Goal: Information Seeking & Learning: Understand process/instructions

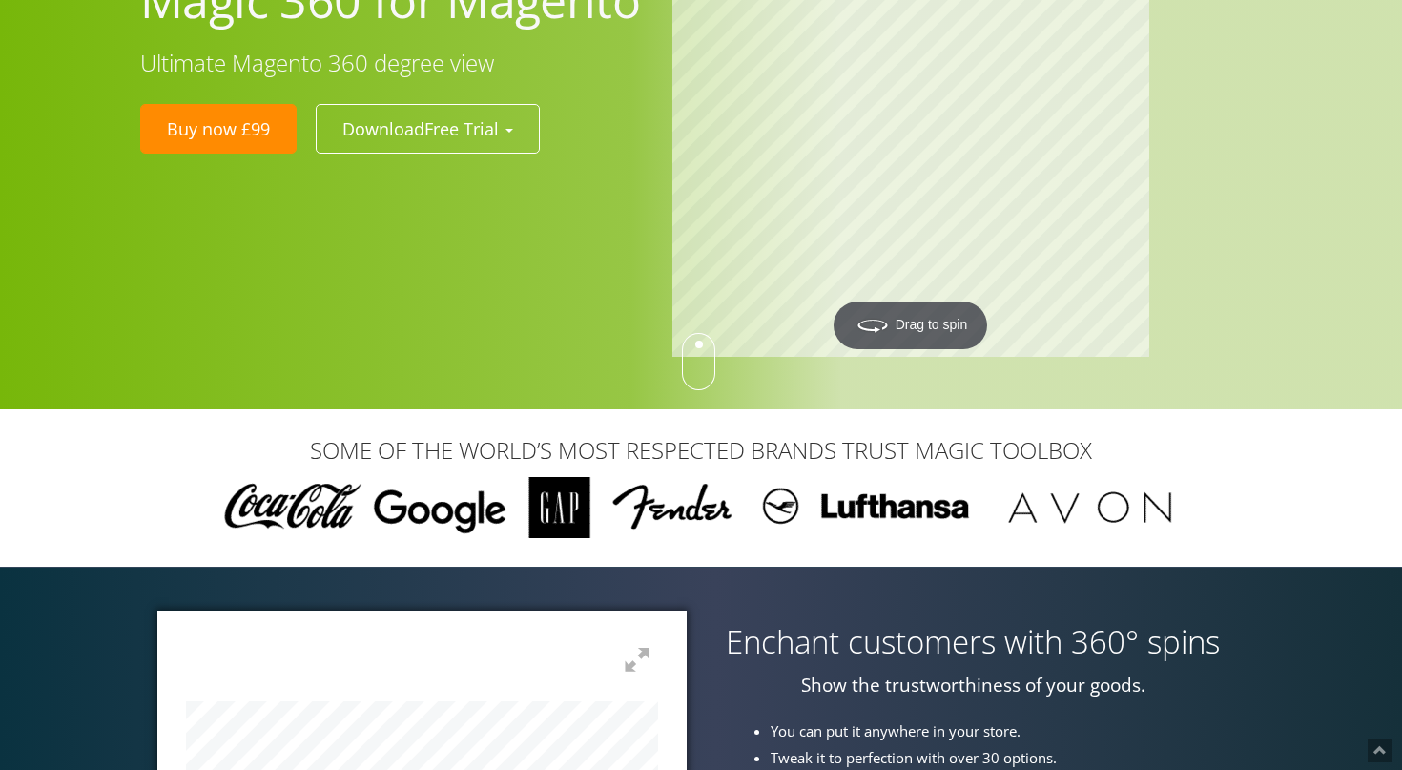
scroll to position [138, 0]
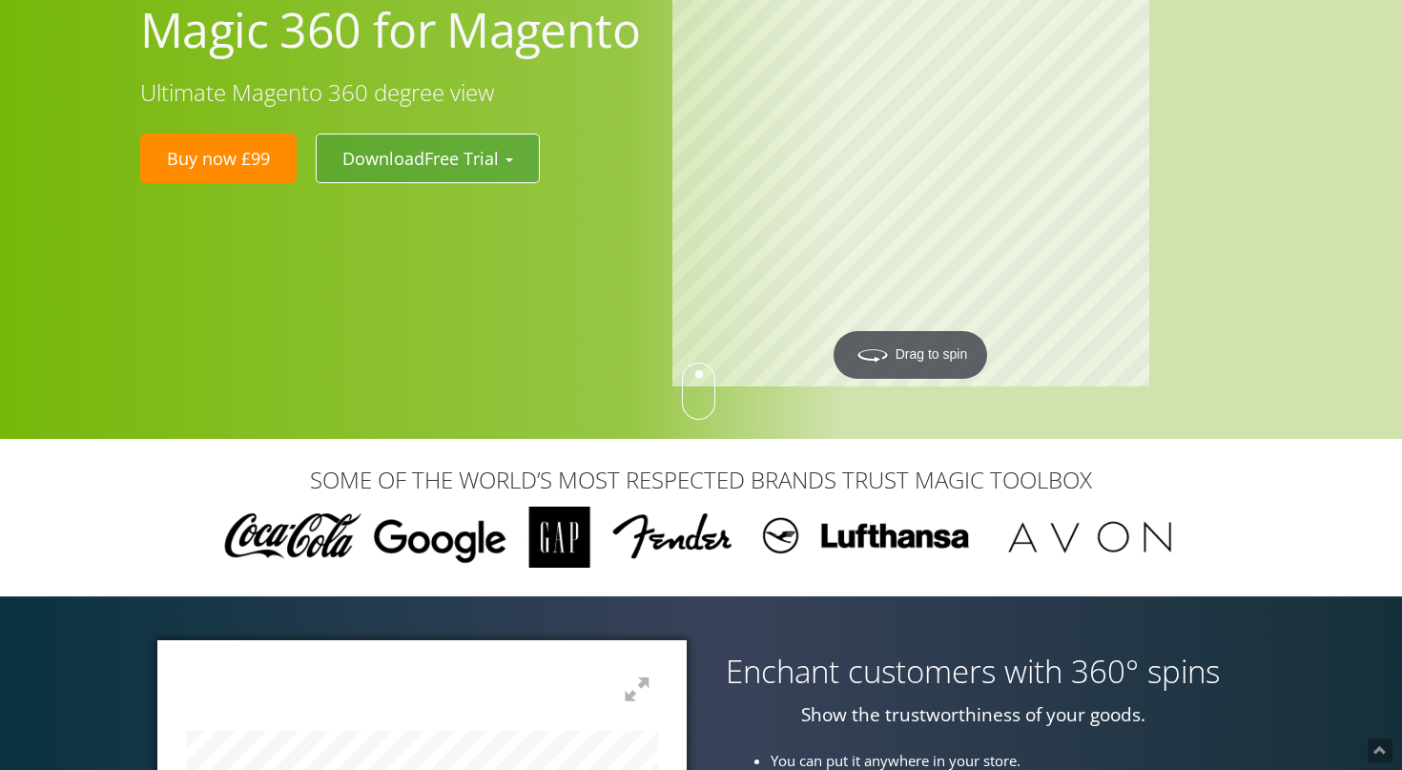
click at [519, 159] on button "Download Free Trial" at bounding box center [428, 159] width 224 height 50
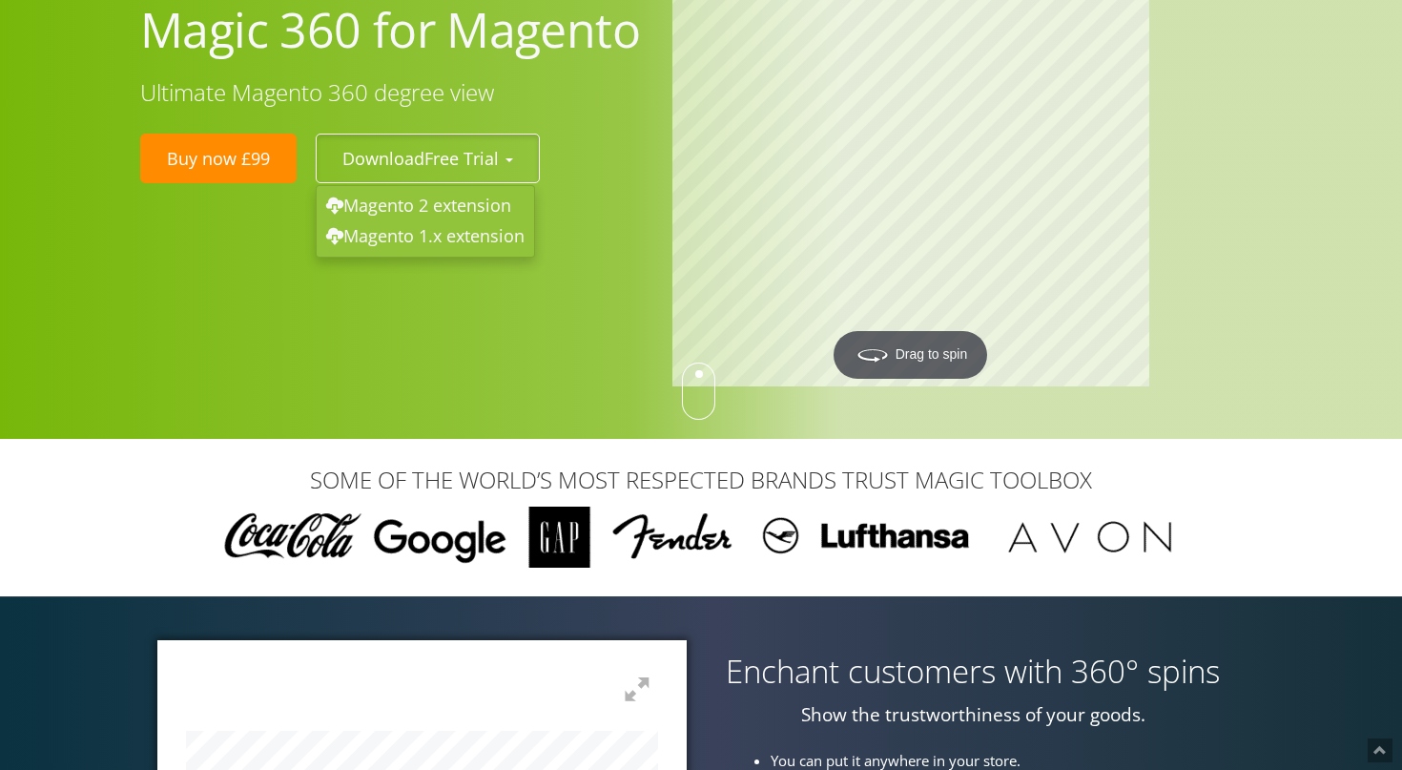
click at [589, 150] on ul "Buy now £99 Download Free Trial Magento 2 extension Magento 1.x extension" at bounding box center [389, 159] width 508 height 50
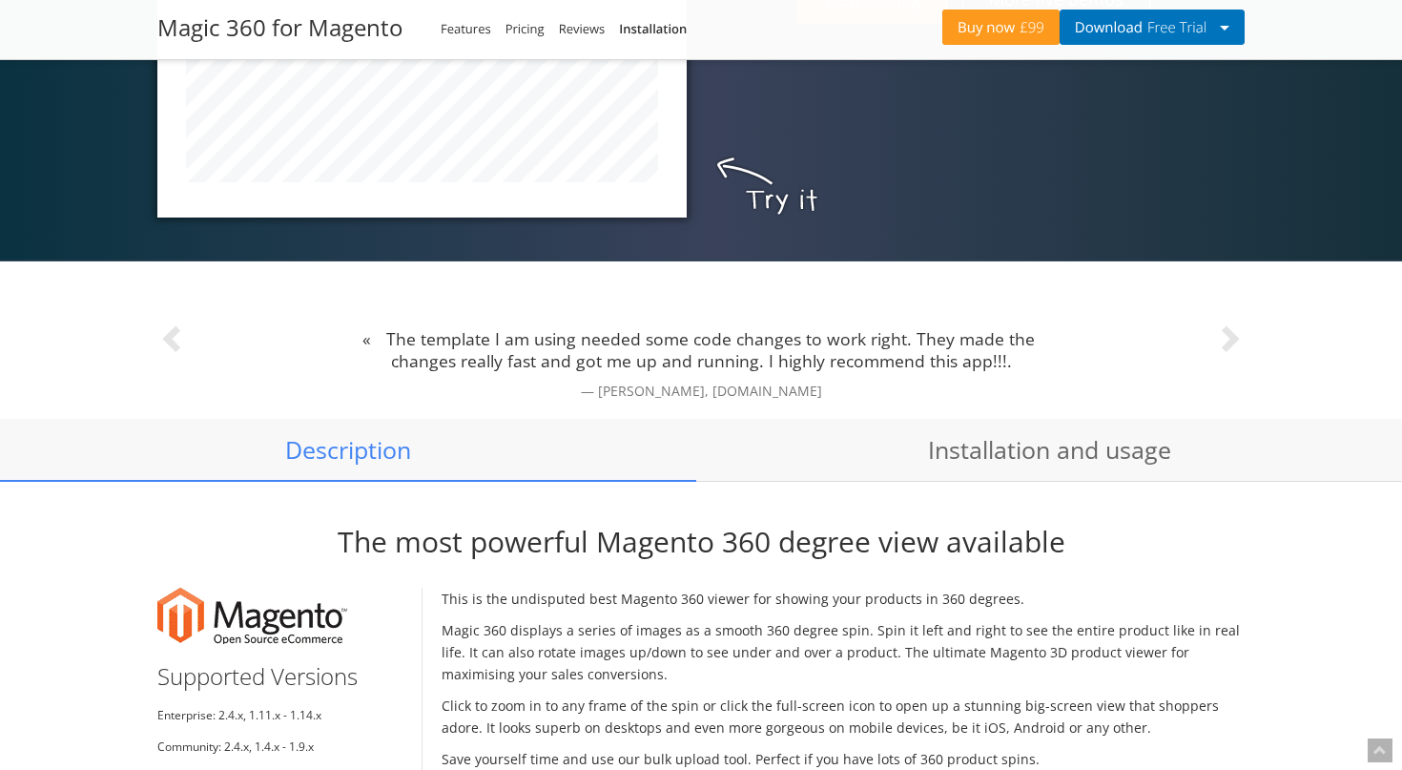
scroll to position [1066, 0]
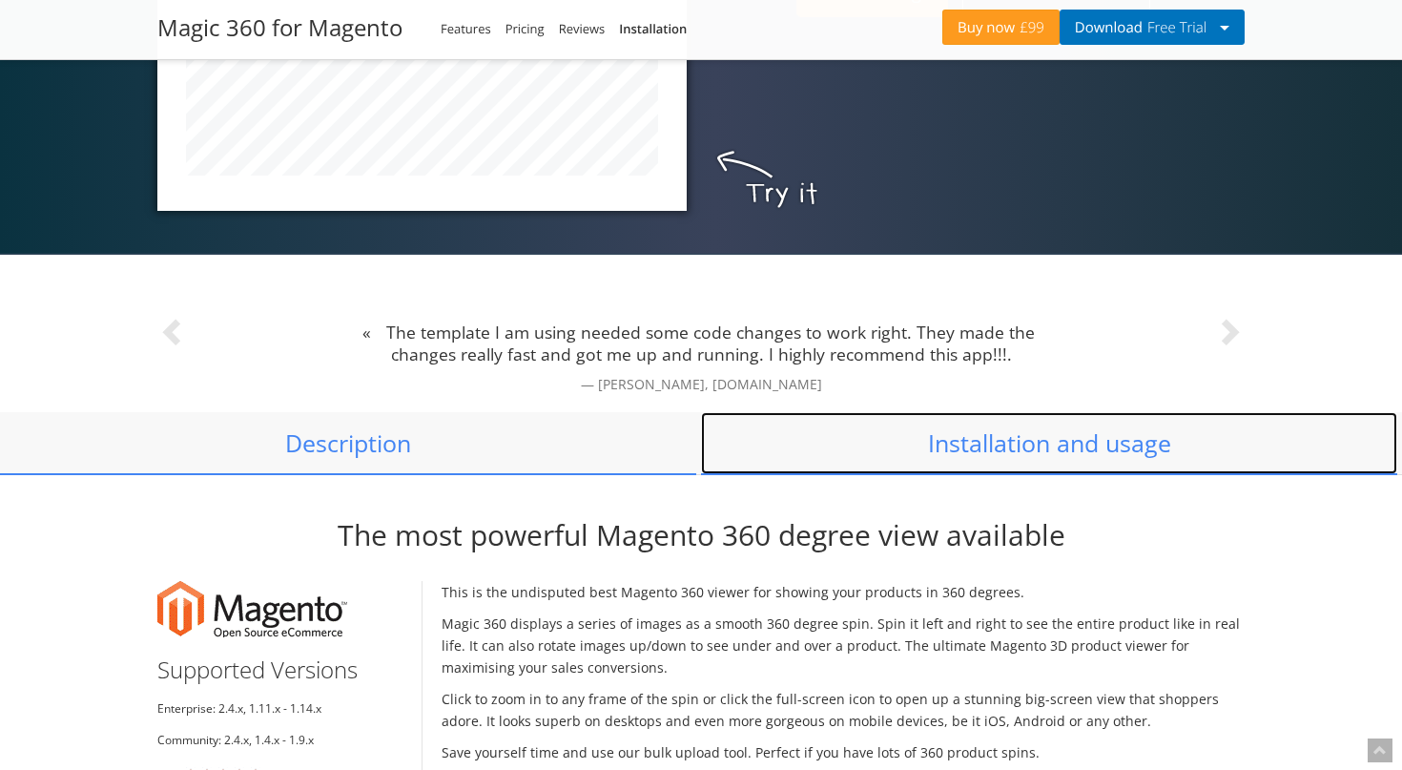
click at [959, 443] on link "Installation and usage" at bounding box center [1049, 443] width 696 height 63
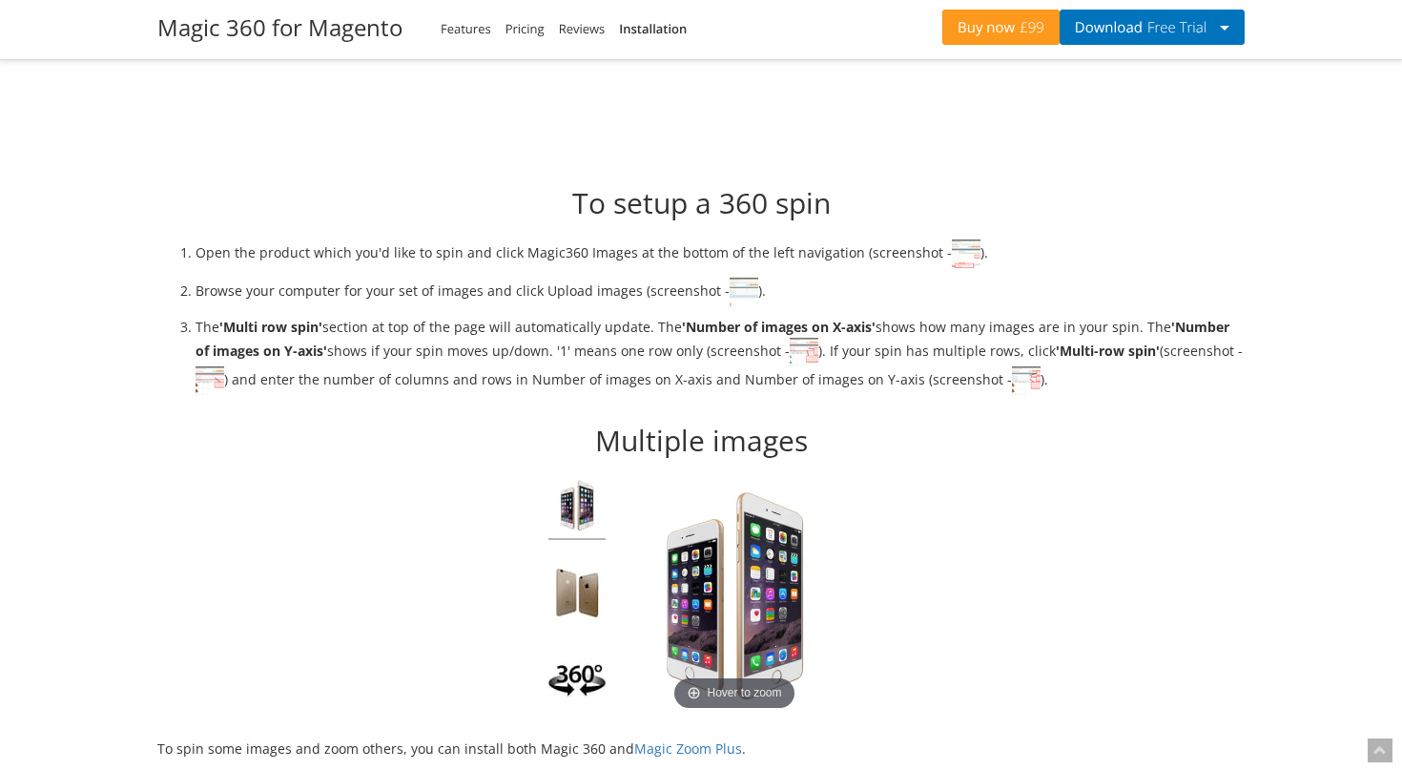
scroll to position [3257, 0]
click at [734, 295] on img at bounding box center [744, 290] width 29 height 29
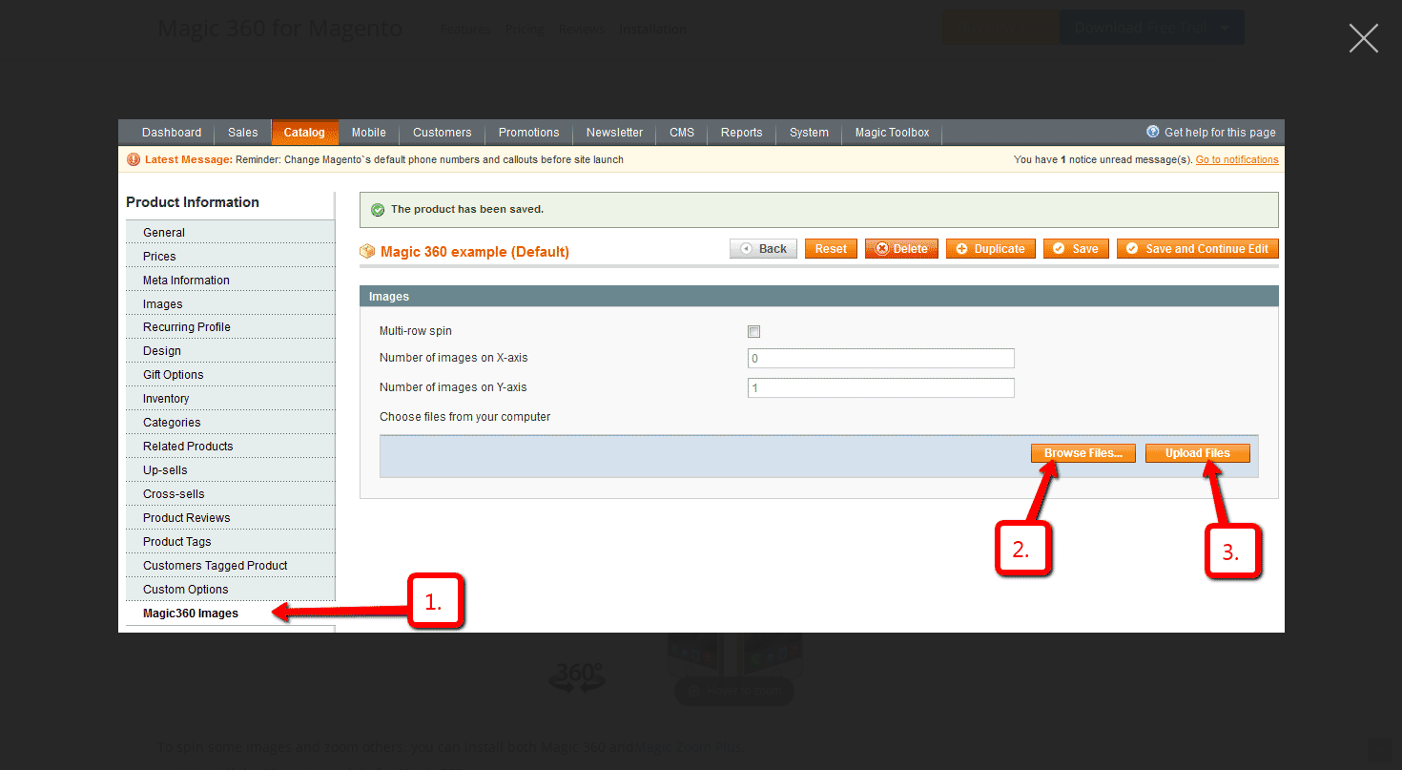
click at [1368, 43] on button "button" at bounding box center [1363, 38] width 57 height 57
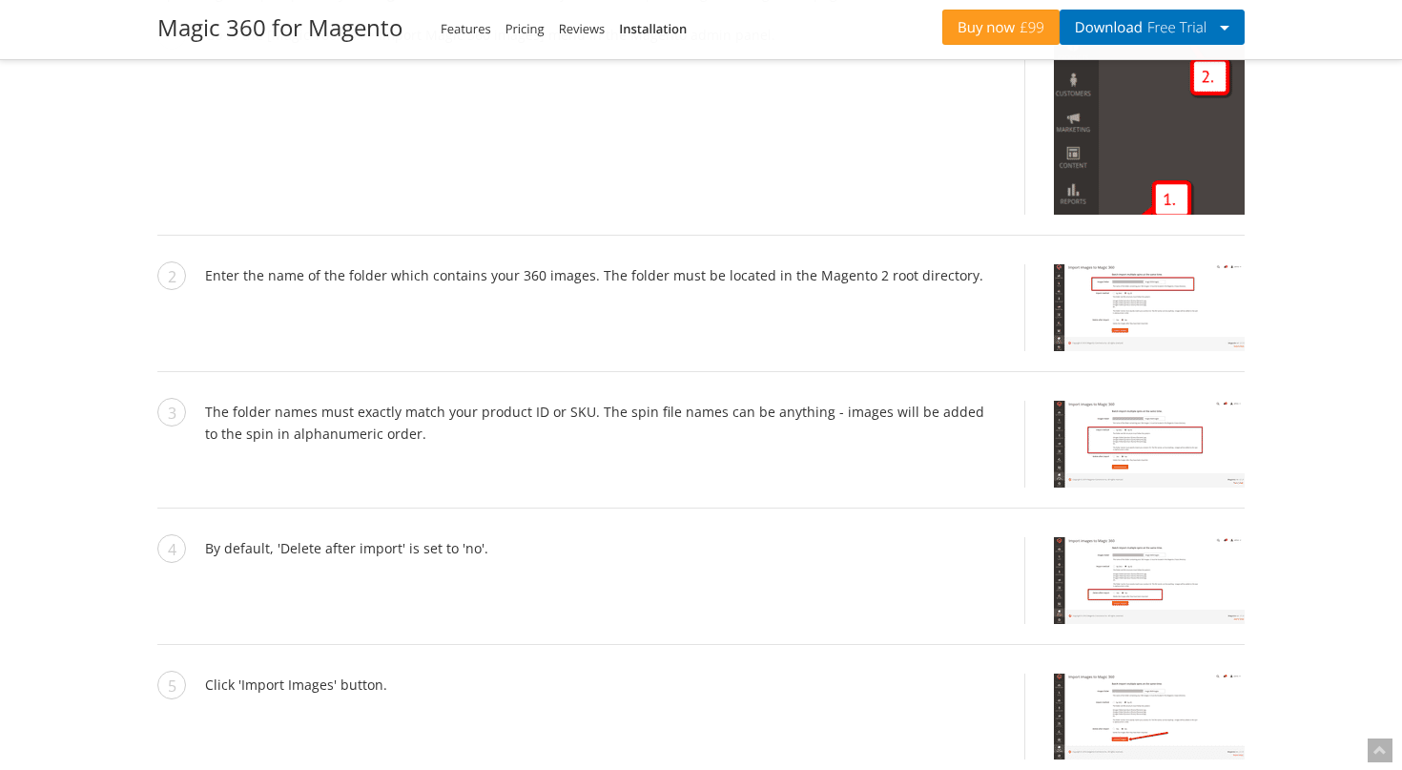
scroll to position [4609, 0]
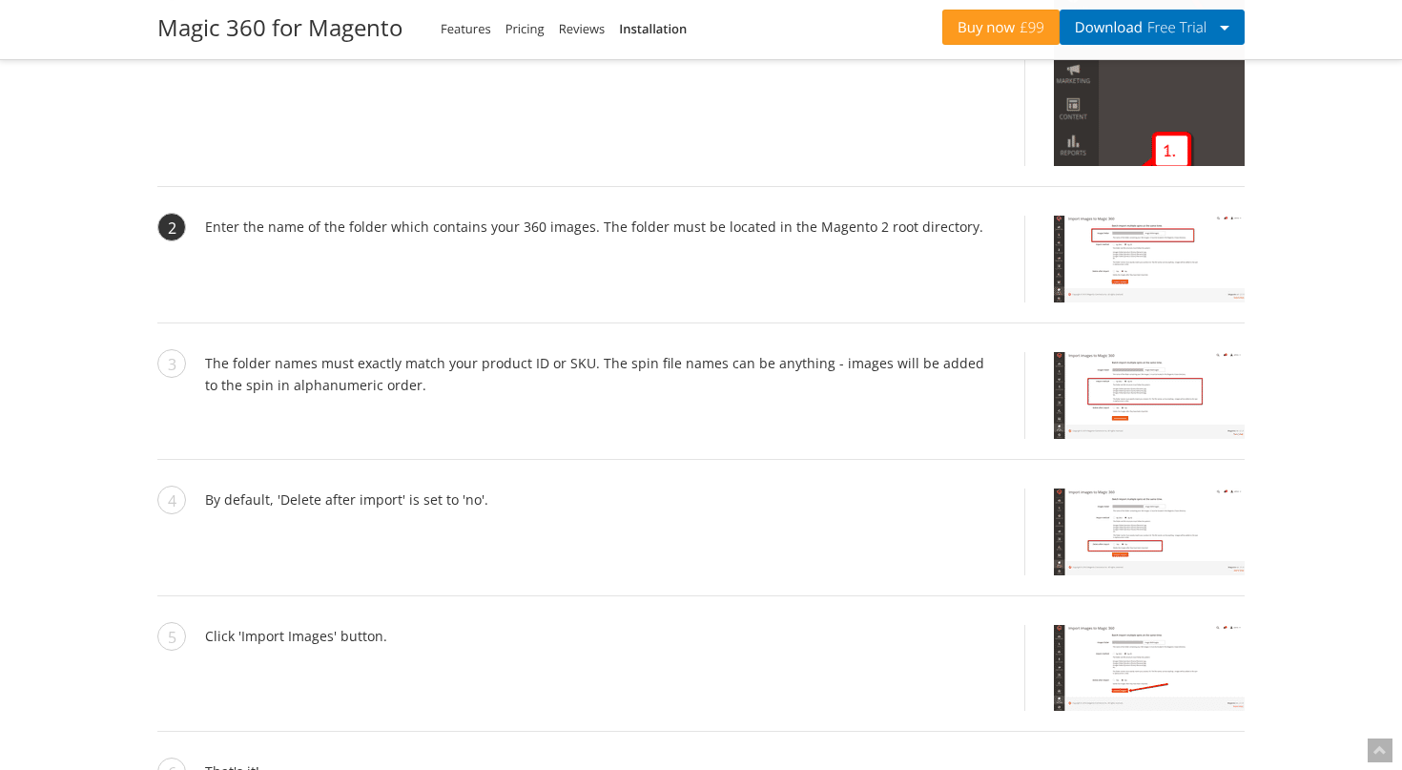
click at [1114, 246] on img at bounding box center [1149, 259] width 191 height 87
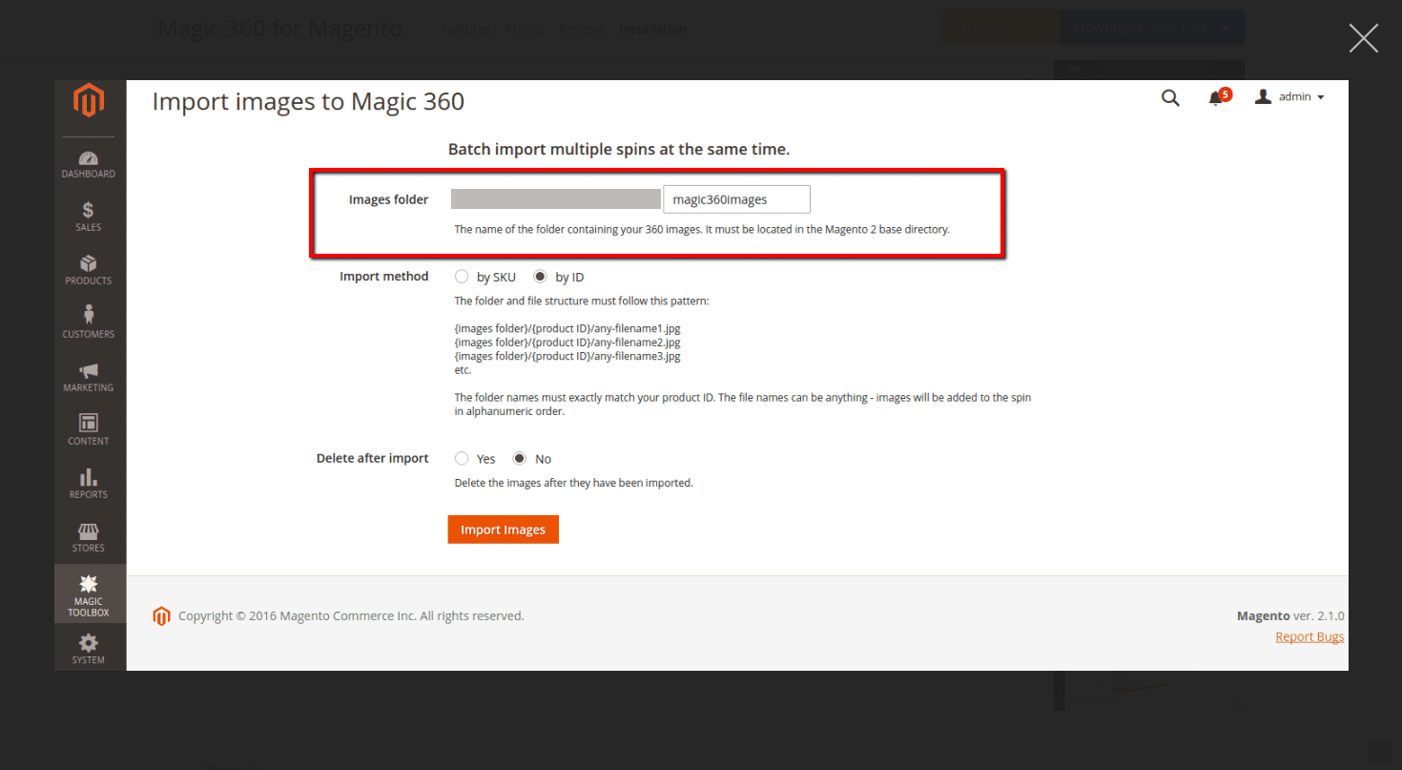
click at [1373, 28] on button "button" at bounding box center [1363, 38] width 57 height 57
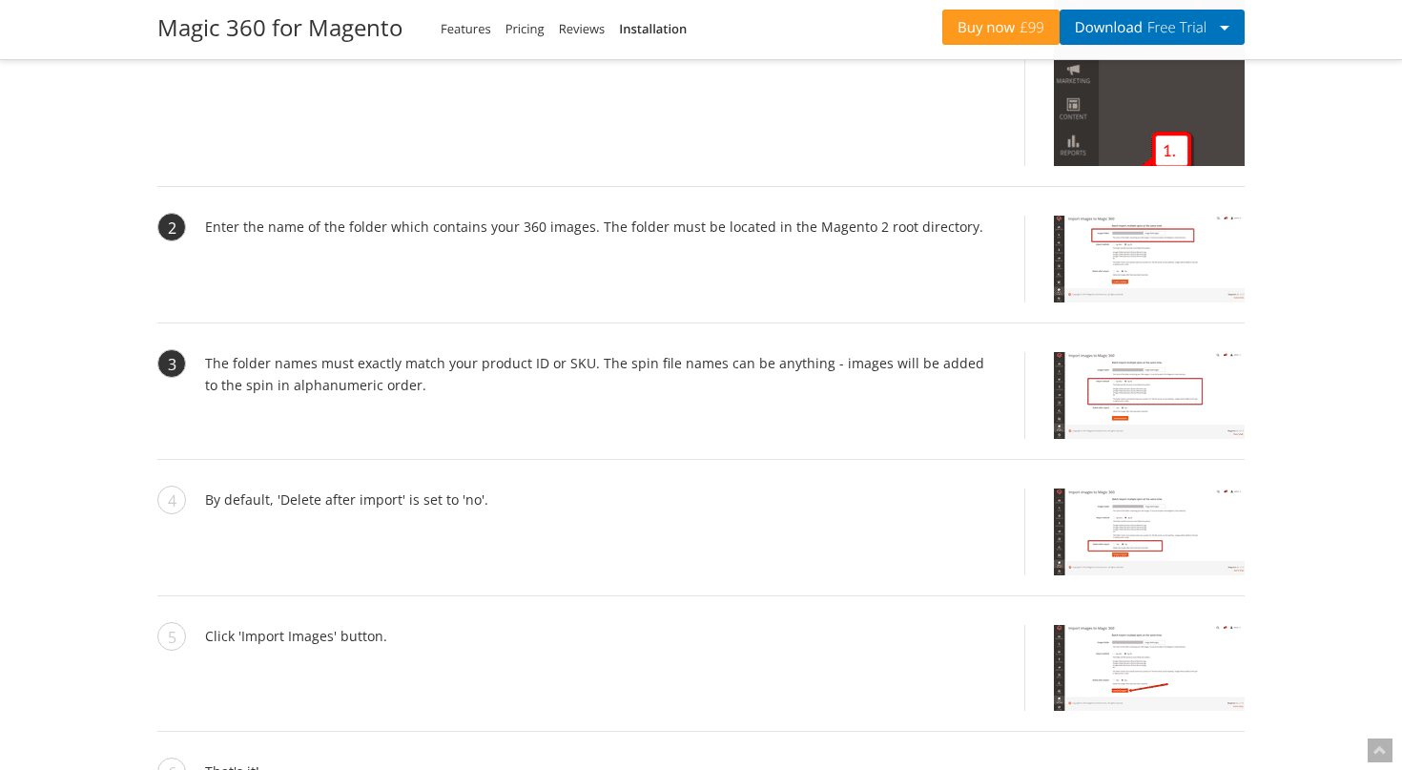
click at [1151, 364] on img at bounding box center [1149, 395] width 191 height 87
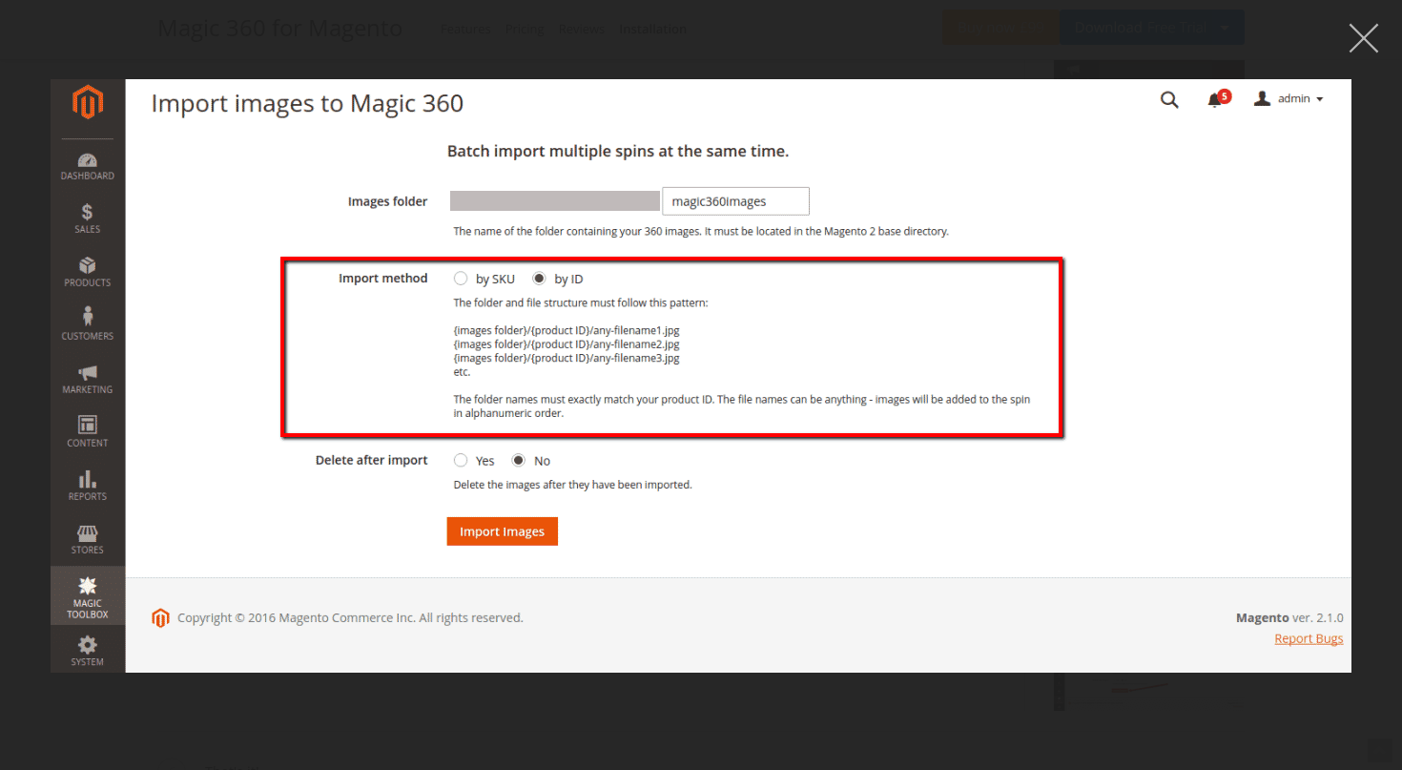
click at [1371, 36] on button "button" at bounding box center [1363, 38] width 57 height 57
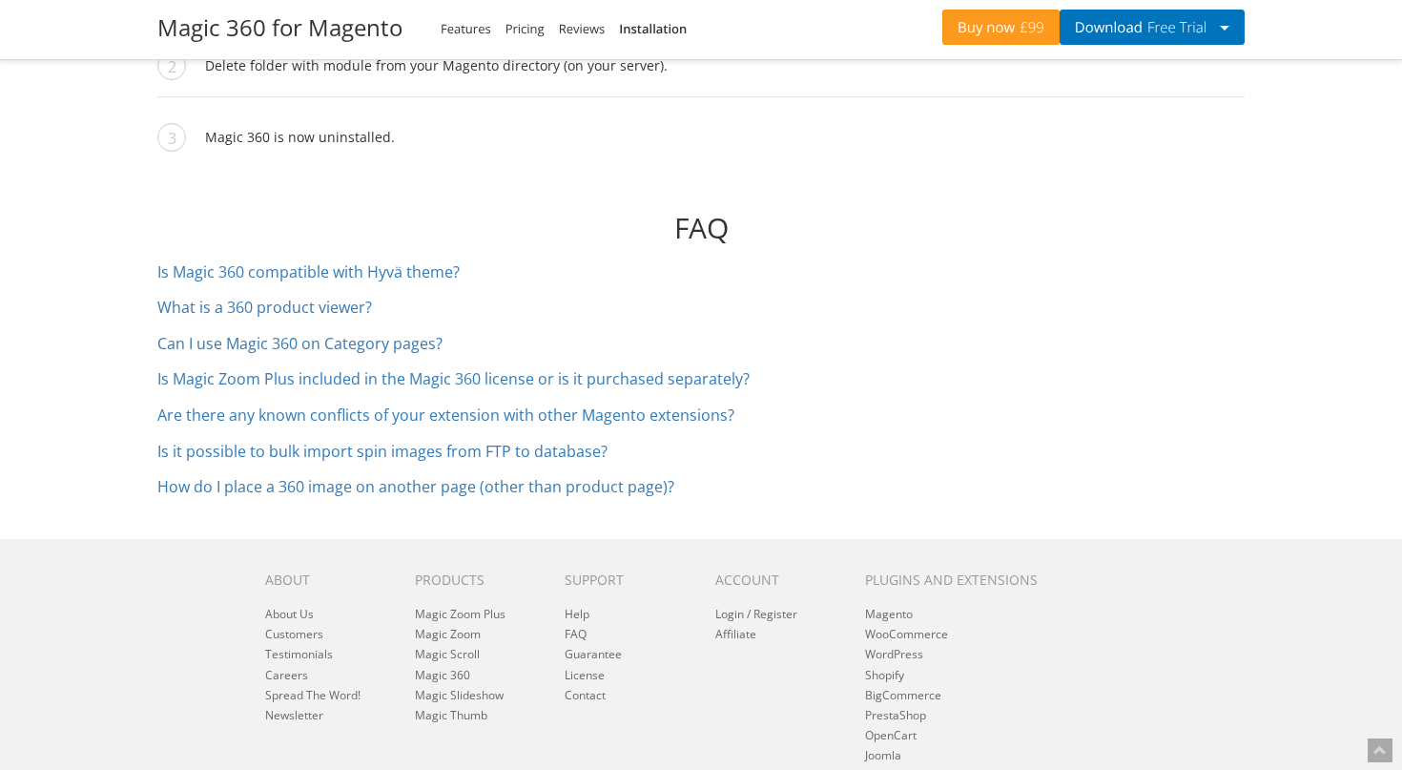
scroll to position [8356, 0]
